Goal: Task Accomplishment & Management: Use online tool/utility

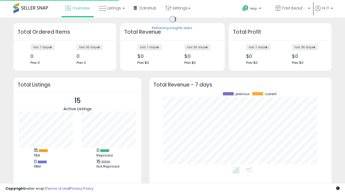
scroll to position [75, 172]
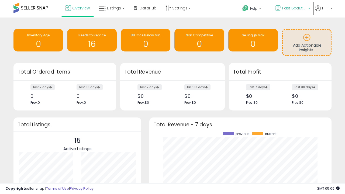
click at [292, 9] on span "Fast Beauty ([GEOGRAPHIC_DATA])" at bounding box center [294, 7] width 24 height 5
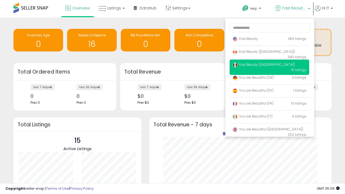
click at [269, 117] on span "You are Beautiful (IT)" at bounding box center [252, 116] width 40 height 5
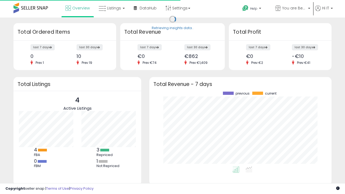
scroll to position [75, 172]
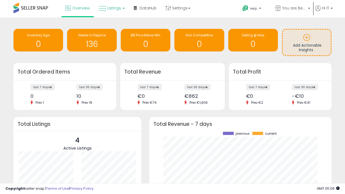
click at [111, 8] on span "Listings" at bounding box center [114, 7] width 14 height 5
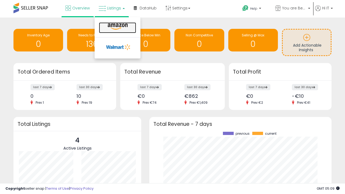
click at [117, 27] on icon at bounding box center [117, 26] width 23 height 7
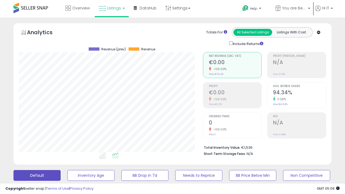
scroll to position [111, 184]
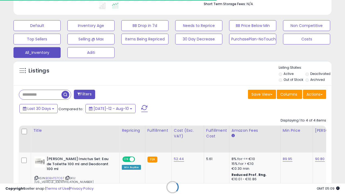
scroll to position [0, 4]
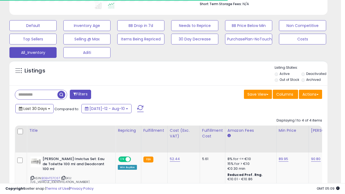
click at [34, 108] on span "Last 30 Days" at bounding box center [34, 108] width 23 height 5
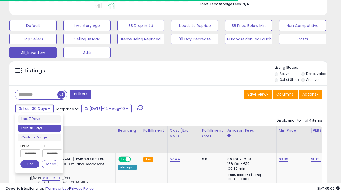
click at [39, 128] on li "Last 30 Days" at bounding box center [39, 128] width 43 height 7
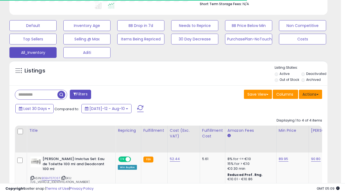
click at [311, 94] on button "Actions" at bounding box center [310, 94] width 23 height 9
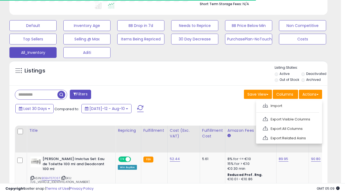
click at [289, 128] on link "Export All Columns" at bounding box center [288, 129] width 59 height 8
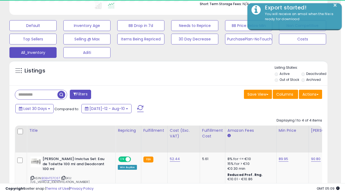
scroll to position [111, 184]
